Goal: Check status: Check status

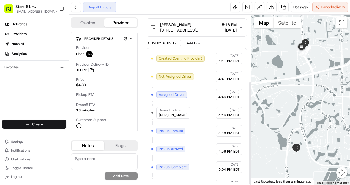
scroll to position [108, 0]
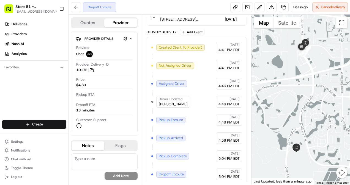
click at [221, 171] on div "[DATE] 5:04 PM EDT" at bounding box center [229, 175] width 26 height 12
click at [171, 172] on span "Dropoff Enroute" at bounding box center [171, 174] width 25 height 5
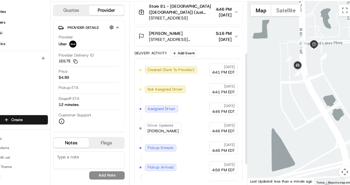
scroll to position [77, 0]
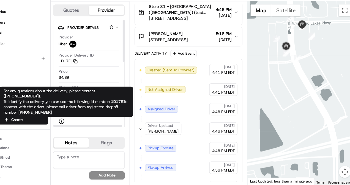
click at [80, 124] on icon at bounding box center [79, 126] width 6 height 6
click at [78, 124] on icon at bounding box center [79, 126] width 6 height 6
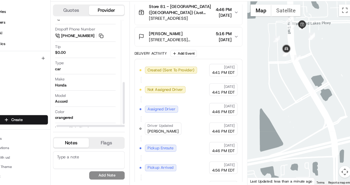
scroll to position [156, 3]
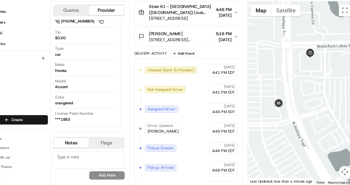
drag, startPoint x: 292, startPoint y: 61, endPoint x: 289, endPoint y: 111, distance: 50.4
click at [289, 111] on div at bounding box center [300, 100] width 98 height 171
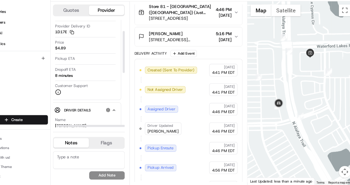
scroll to position [26, 3]
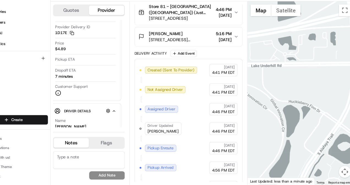
drag, startPoint x: 283, startPoint y: 108, endPoint x: 314, endPoint y: -6, distance: 117.5
click at [314, 0] on html "Store 81 - [GEOGRAPHIC_DATA] ([GEOGRAPHIC_DATA]) (Just Salad) [EMAIL_ADDRESS][D…" at bounding box center [175, 92] width 350 height 185
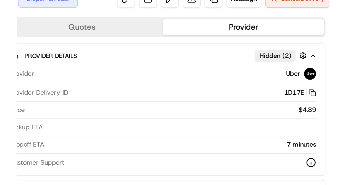
scroll to position [0, 0]
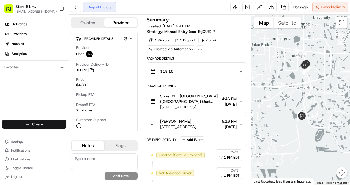
drag, startPoint x: 267, startPoint y: 86, endPoint x: 299, endPoint y: 89, distance: 32.1
click at [299, 89] on div at bounding box center [300, 100] width 98 height 171
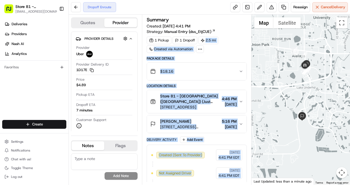
drag, startPoint x: 250, startPoint y: 39, endPoint x: 235, endPoint y: 38, distance: 15.7
click at [235, 38] on div "Summary Created: [DATE] 4:41 PM Strategy: Manual Entry (dss_EtjCUE) 1 Pickup 1 …" at bounding box center [197, 100] width 110 height 171
click at [208, 73] on div "$18.16" at bounding box center [194, 71] width 89 height 11
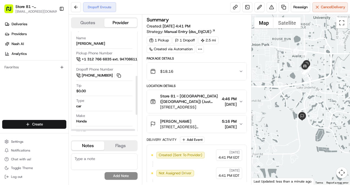
scroll to position [114, 0]
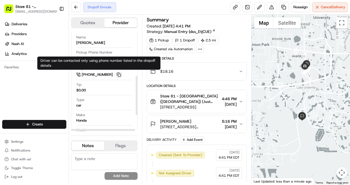
click at [120, 73] on button at bounding box center [119, 75] width 6 height 6
click at [118, 74] on button at bounding box center [119, 75] width 6 height 6
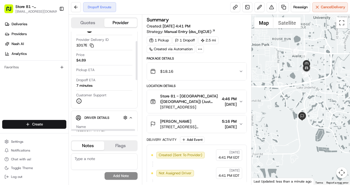
scroll to position [24, 0]
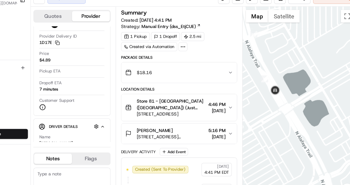
drag, startPoint x: 295, startPoint y: 104, endPoint x: 301, endPoint y: 100, distance: 7.0
click at [301, 100] on div at bounding box center [300, 100] width 98 height 171
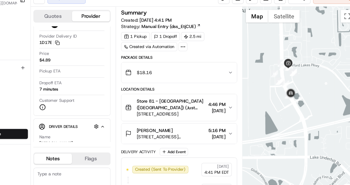
drag, startPoint x: 294, startPoint y: 107, endPoint x: 292, endPoint y: 104, distance: 3.7
click at [292, 104] on div at bounding box center [300, 100] width 98 height 171
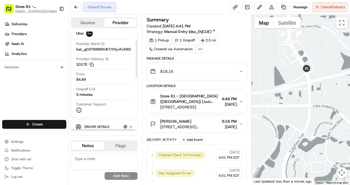
scroll to position [20, 0]
